Goal: Task Accomplishment & Management: Manage account settings

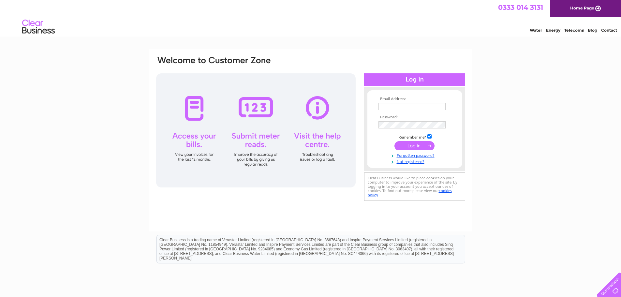
click at [396, 109] on input "text" at bounding box center [411, 106] width 67 height 7
type input "harvestinteriorscheshire@gmail.com"
click at [403, 146] on input "submit" at bounding box center [414, 145] width 40 height 9
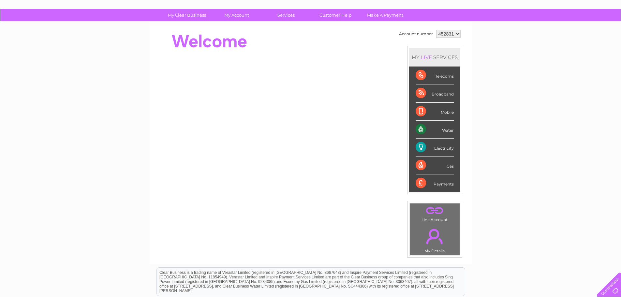
scroll to position [25, 0]
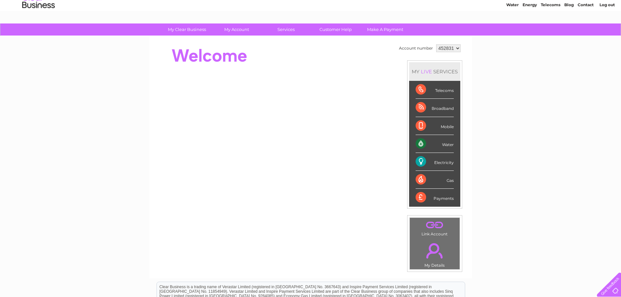
click at [441, 193] on div "Payments" at bounding box center [434, 198] width 38 height 18
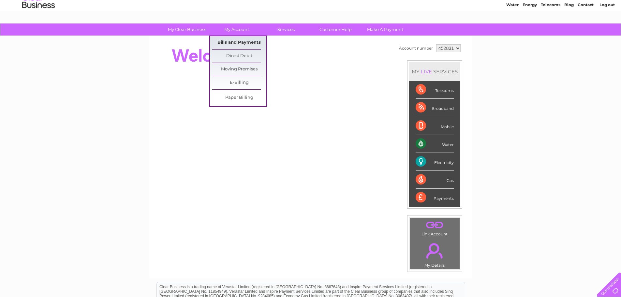
click at [229, 40] on link "Bills and Payments" at bounding box center [239, 42] width 54 height 13
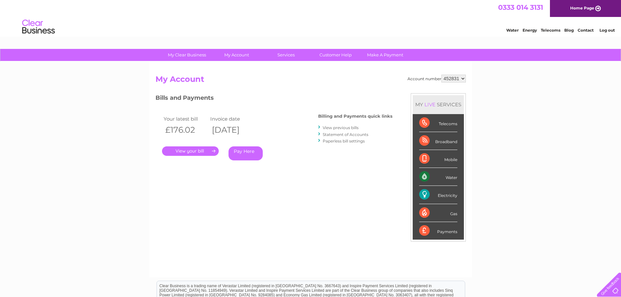
click at [429, 230] on div "Payments" at bounding box center [438, 231] width 38 height 18
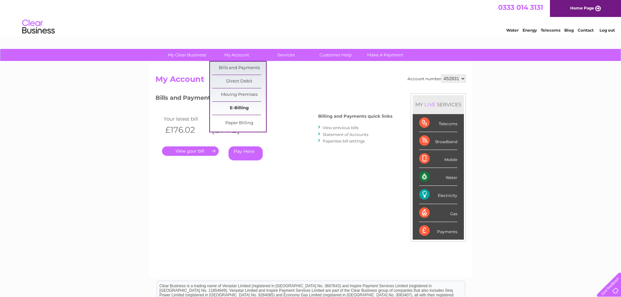
click at [235, 108] on link "E-Billing" at bounding box center [239, 108] width 54 height 13
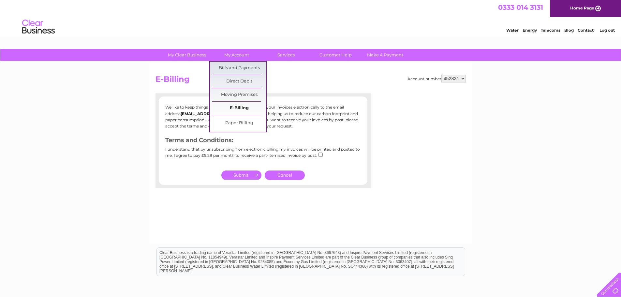
click at [239, 108] on link "E-Billing" at bounding box center [239, 108] width 54 height 13
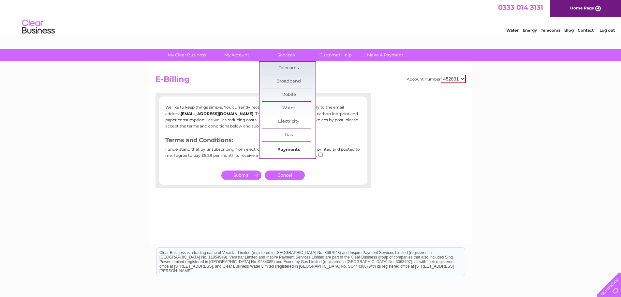
click at [293, 150] on link "Payments" at bounding box center [289, 149] width 54 height 13
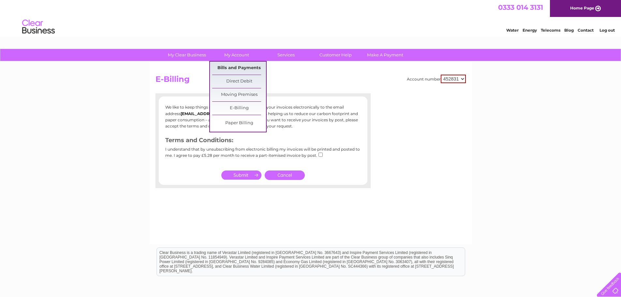
click at [231, 67] on link "Bills and Payments" at bounding box center [239, 68] width 54 height 13
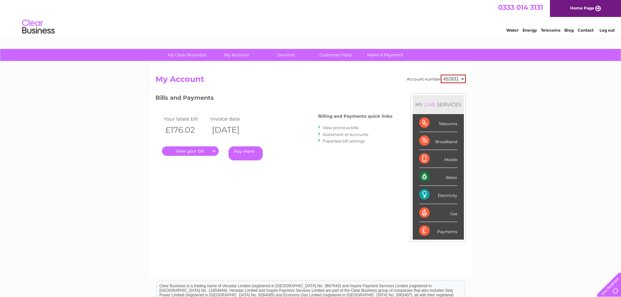
click at [194, 149] on link "." at bounding box center [190, 150] width 57 height 9
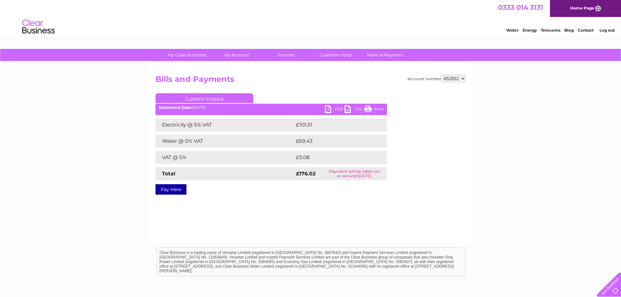
click at [226, 96] on link "Current Invoice" at bounding box center [204, 98] width 98 height 10
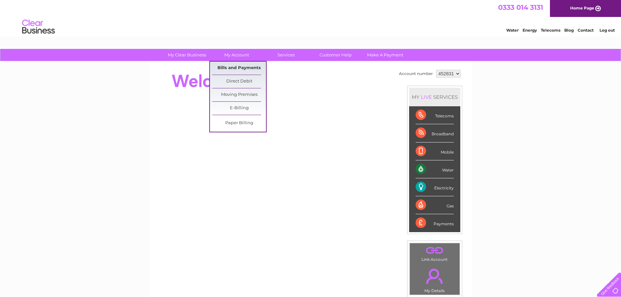
click at [241, 66] on link "Bills and Payments" at bounding box center [239, 68] width 54 height 13
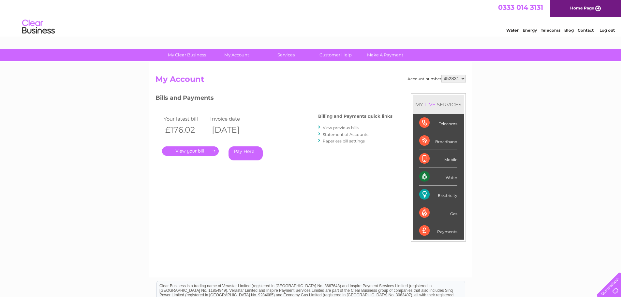
click at [196, 151] on link "." at bounding box center [190, 150] width 57 height 9
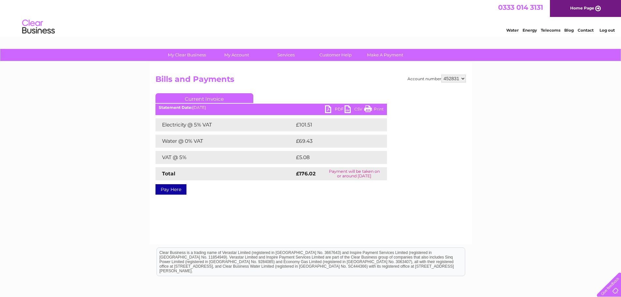
click at [177, 108] on b "Statement Date:" at bounding box center [176, 107] width 34 height 5
click at [376, 109] on link "Print" at bounding box center [374, 109] width 20 height 9
